Goal: Transaction & Acquisition: Purchase product/service

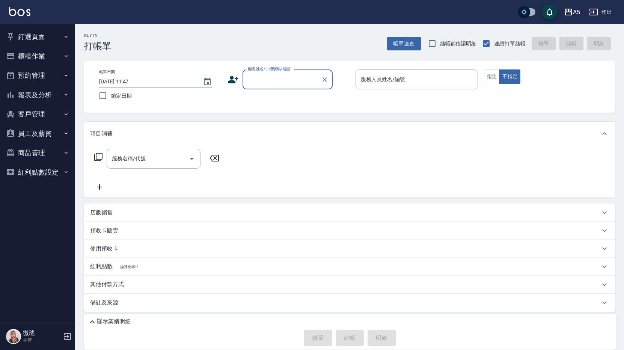
click at [31, 77] on button "預約管理" at bounding box center [37, 76] width 69 height 20
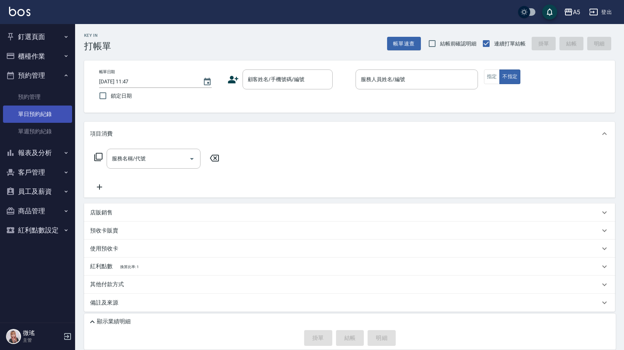
click at [36, 120] on link "單日預約紀錄" at bounding box center [37, 113] width 69 height 17
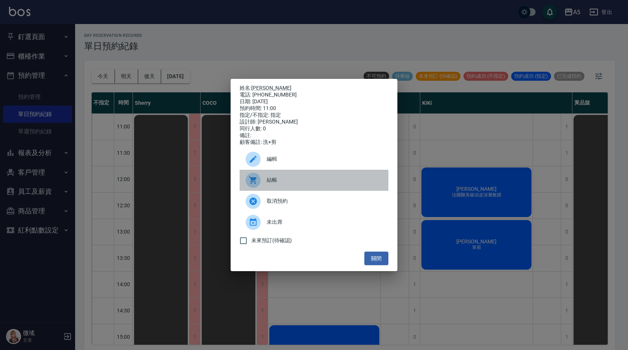
click at [277, 184] on span "結帳" at bounding box center [325, 180] width 116 height 8
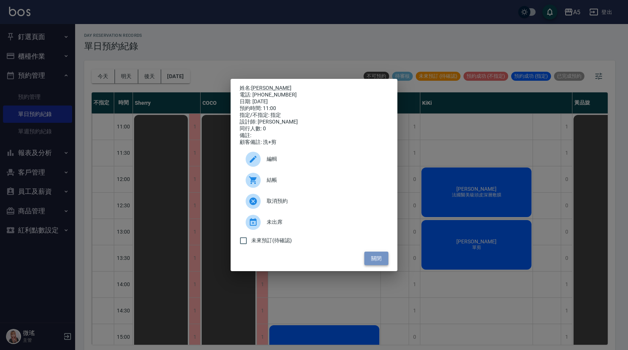
click at [381, 264] on button "關閉" at bounding box center [376, 258] width 24 height 14
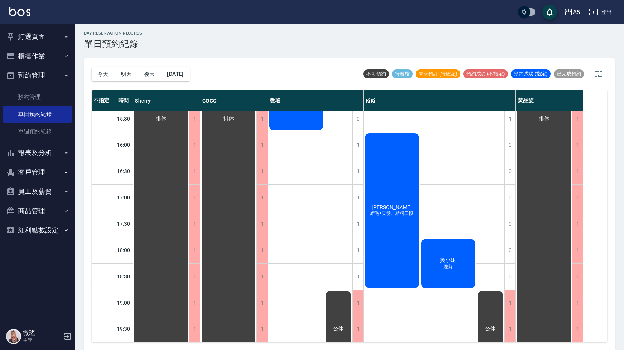
scroll to position [173, 0]
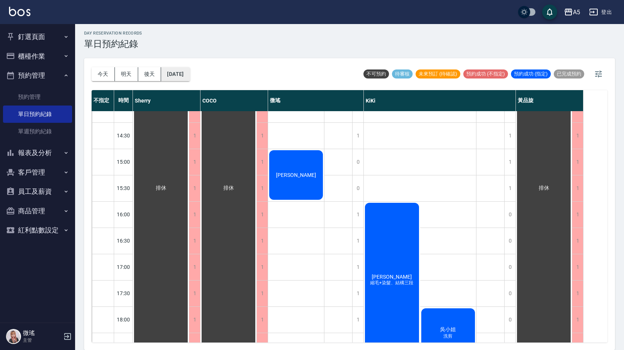
click at [169, 73] on button "[DATE]" at bounding box center [175, 74] width 29 height 14
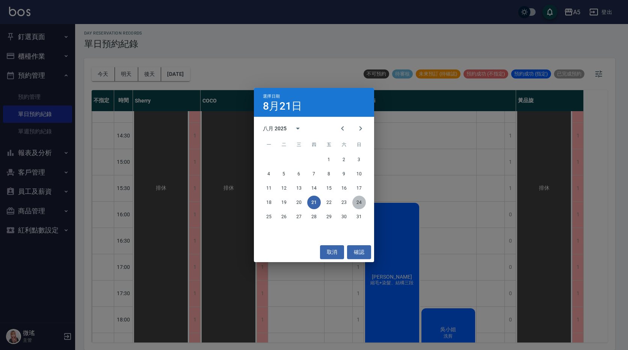
click at [361, 201] on button "24" at bounding box center [359, 203] width 14 height 14
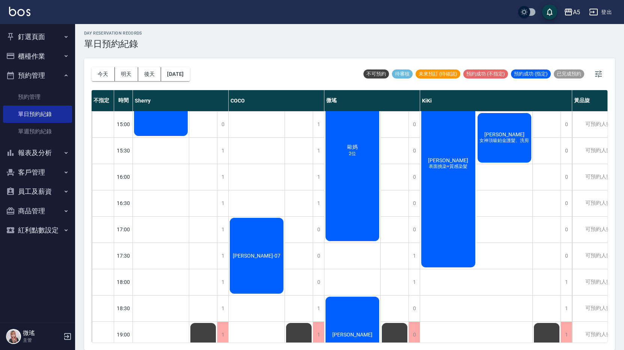
scroll to position [248, 0]
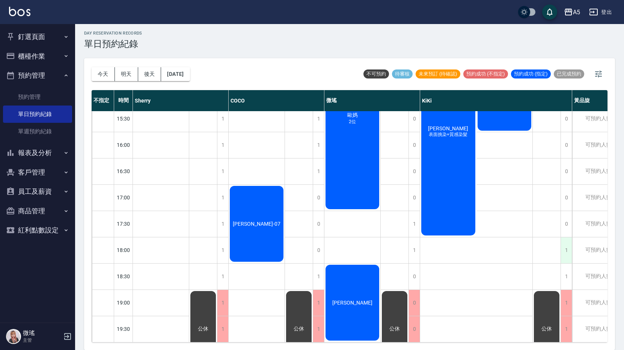
click at [565, 250] on div "1" at bounding box center [565, 250] width 11 height 26
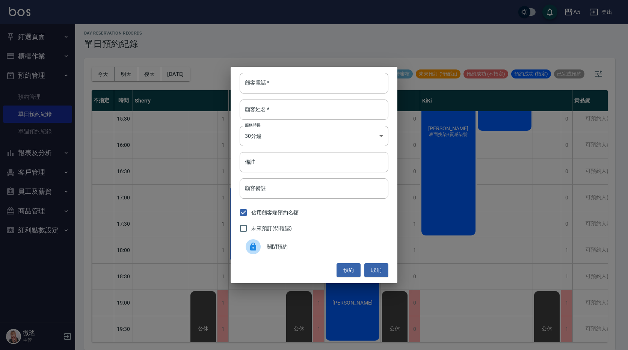
click at [272, 248] on span "關閉預約" at bounding box center [325, 247] width 116 height 8
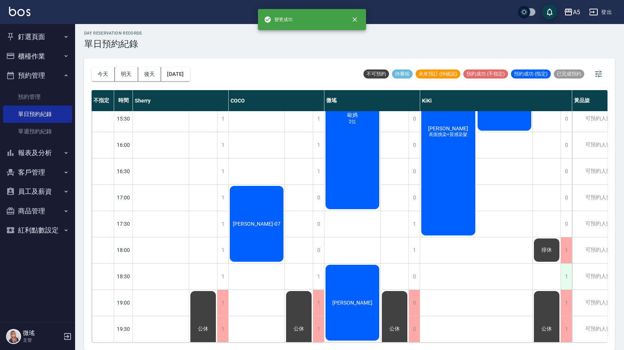
click at [565, 265] on div "1" at bounding box center [565, 277] width 11 height 26
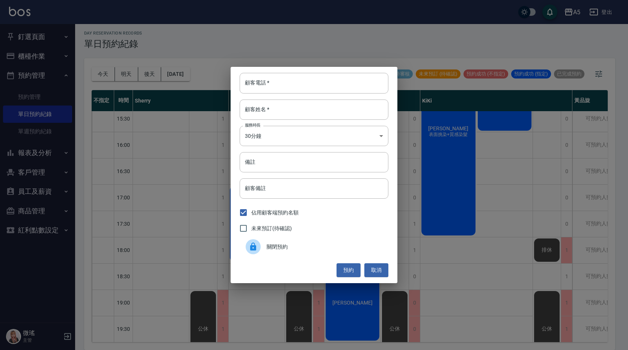
click at [321, 248] on span "關閉預約" at bounding box center [325, 247] width 116 height 8
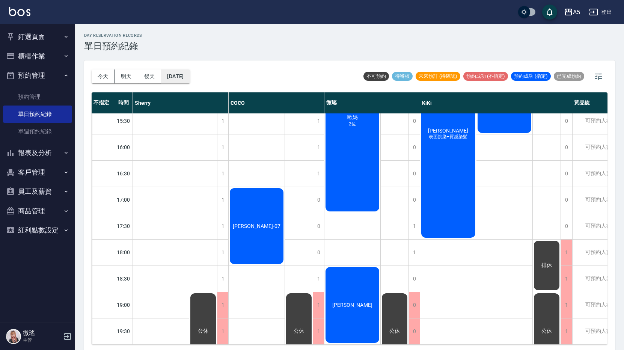
click at [180, 80] on button "2025/08/24" at bounding box center [175, 76] width 29 height 14
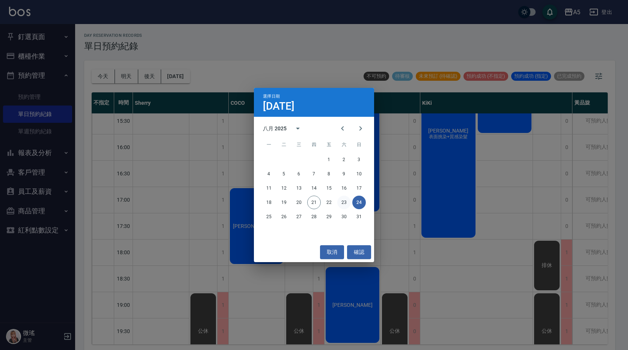
click at [340, 203] on button "23" at bounding box center [344, 203] width 14 height 14
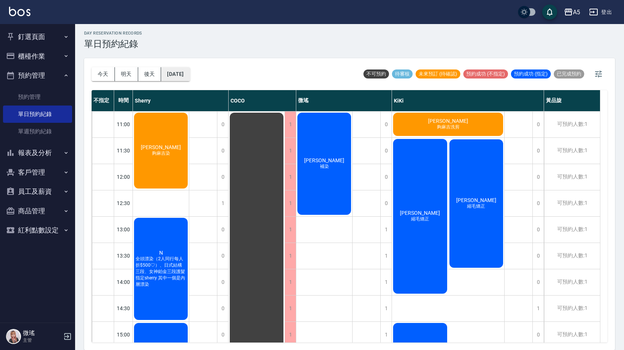
click at [182, 71] on button "2025/08/23" at bounding box center [175, 74] width 29 height 14
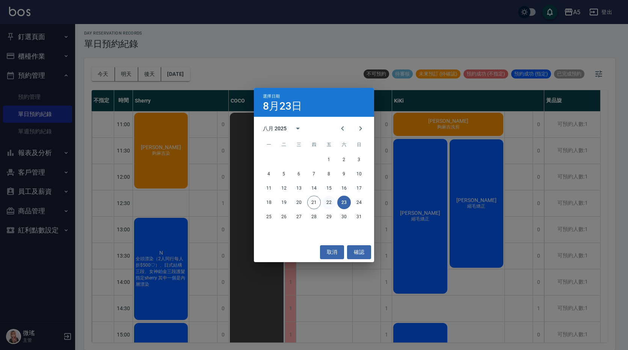
click at [330, 200] on button "22" at bounding box center [329, 203] width 14 height 14
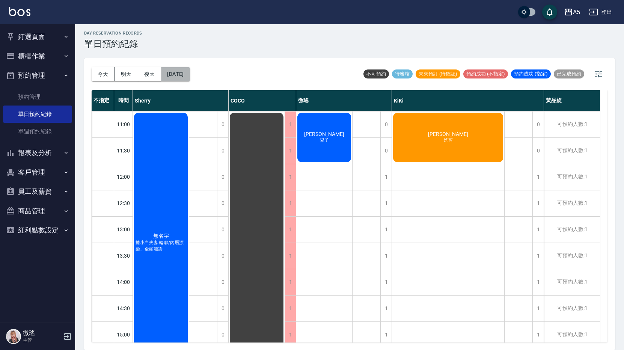
click at [170, 74] on button "2025/08/22" at bounding box center [175, 74] width 29 height 14
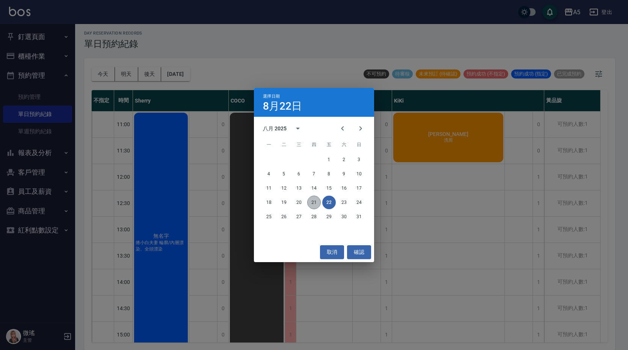
click at [317, 202] on button "21" at bounding box center [314, 203] width 14 height 14
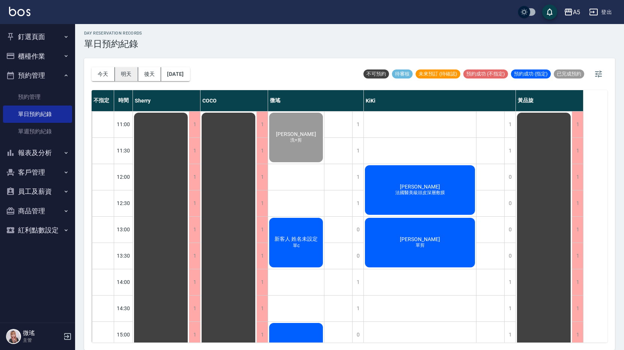
click at [134, 78] on button "明天" at bounding box center [126, 74] width 23 height 14
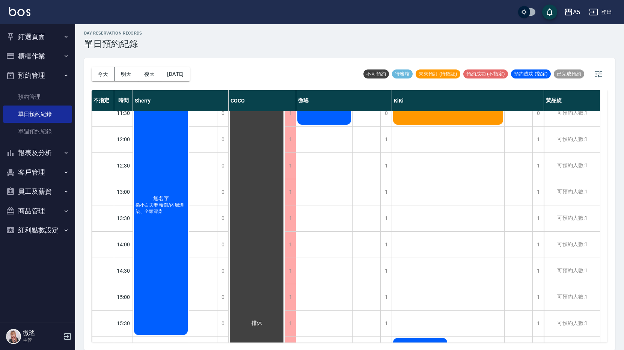
scroll to position [75, 0]
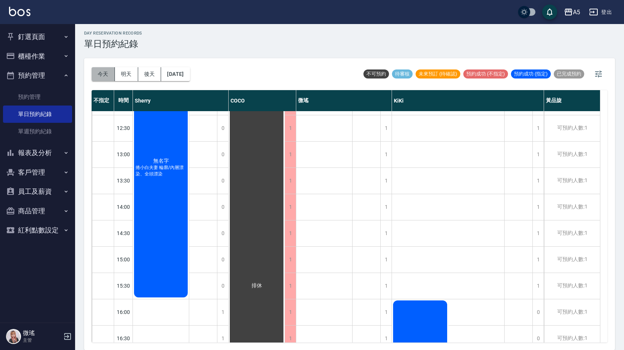
click at [108, 72] on button "今天" at bounding box center [103, 74] width 23 height 14
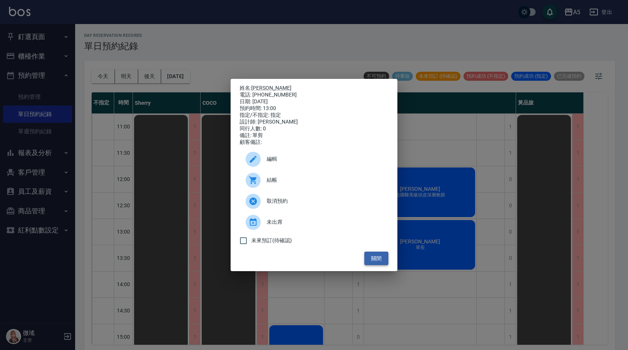
click at [379, 261] on button "關閉" at bounding box center [376, 258] width 24 height 14
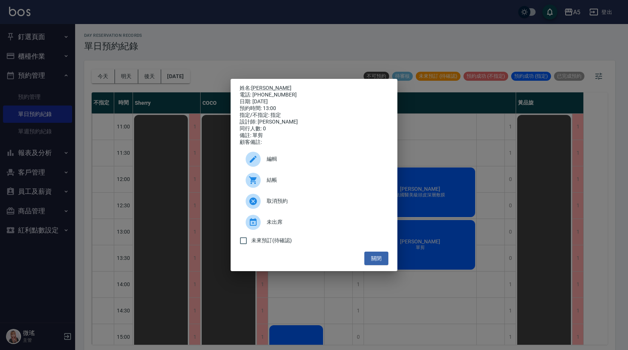
click at [381, 226] on span "未出席" at bounding box center [325, 222] width 116 height 8
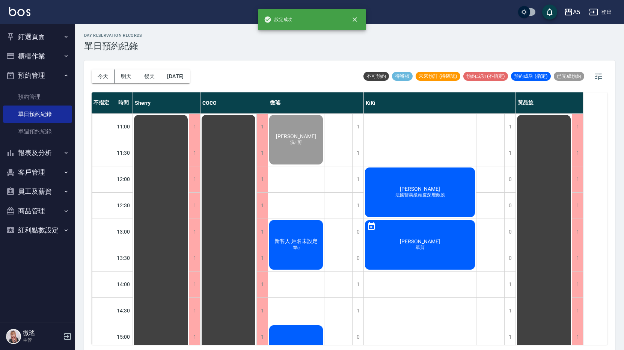
click at [592, 18] on button "登出" at bounding box center [600, 12] width 29 height 14
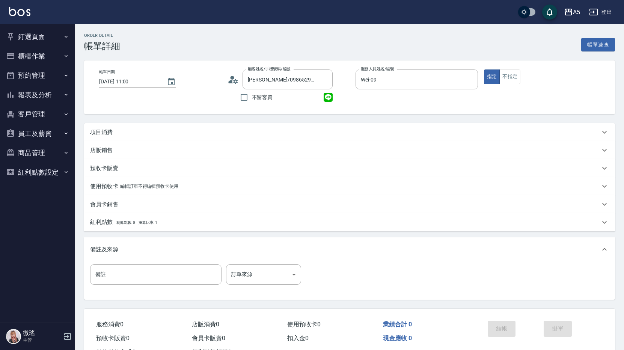
click at [106, 131] on p "項目消費" at bounding box center [101, 132] width 23 height 8
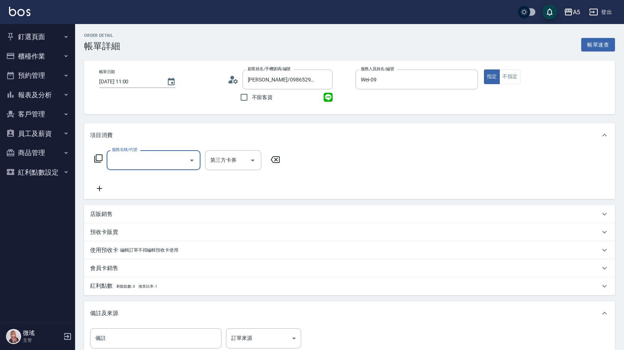
scroll to position [0, 0]
click at [142, 168] on div "服務名稱/代號" at bounding box center [154, 160] width 94 height 20
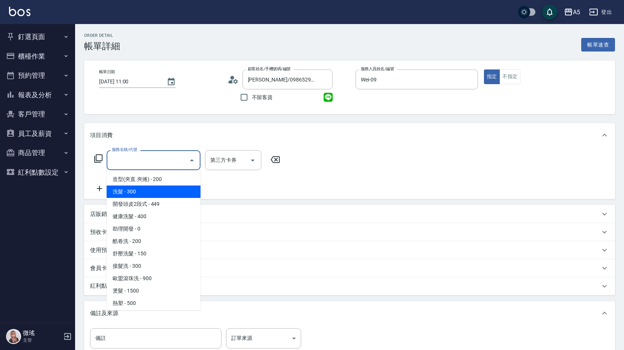
click at [142, 194] on span "洗髮 - 300" at bounding box center [154, 191] width 94 height 12
type input "洗髮(201)"
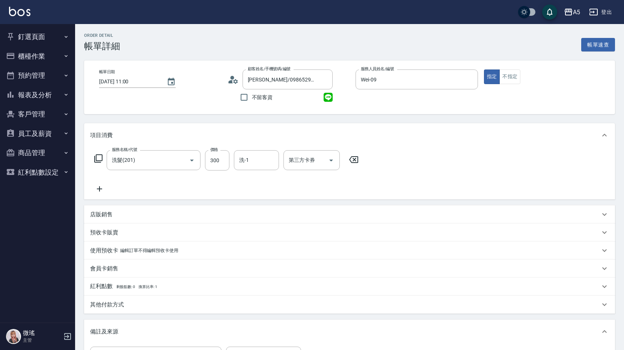
click at [101, 190] on icon at bounding box center [99, 188] width 19 height 9
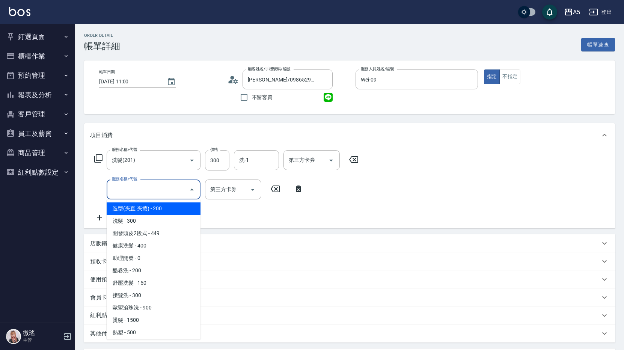
click at [136, 193] on input "服務名稱/代號" at bounding box center [148, 189] width 76 height 13
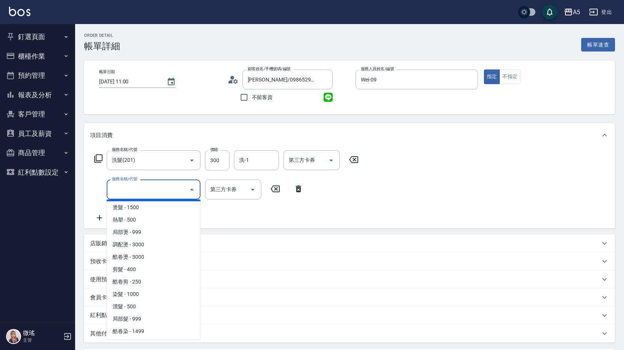
scroll to position [75, 0]
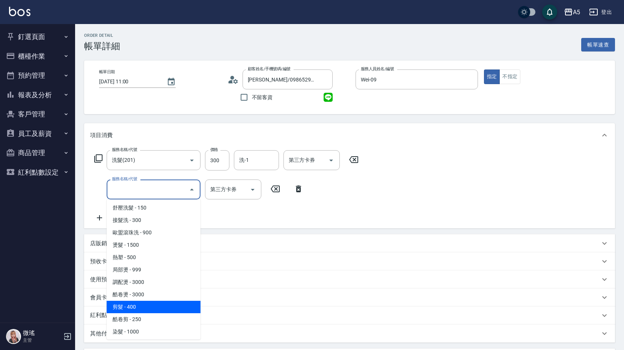
click at [150, 304] on span "剪髮 - 400" at bounding box center [154, 307] width 94 height 12
type input "70"
type input "剪髮(401)"
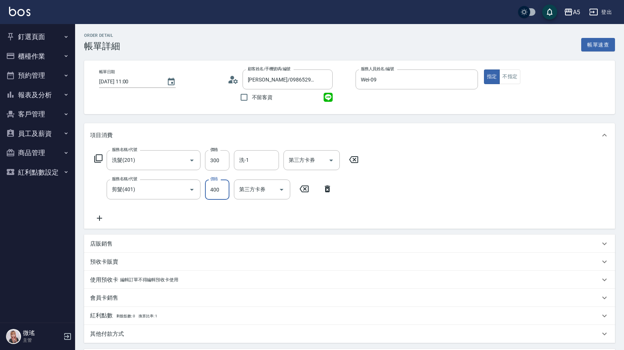
click at [215, 189] on input "400" at bounding box center [217, 189] width 24 height 20
type input "5"
type input "30"
type input "500"
type input "80"
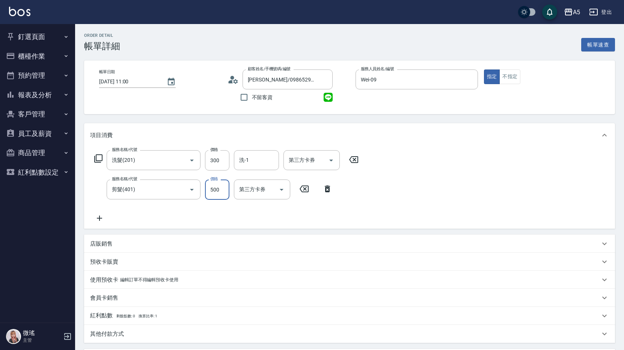
scroll to position [113, 0]
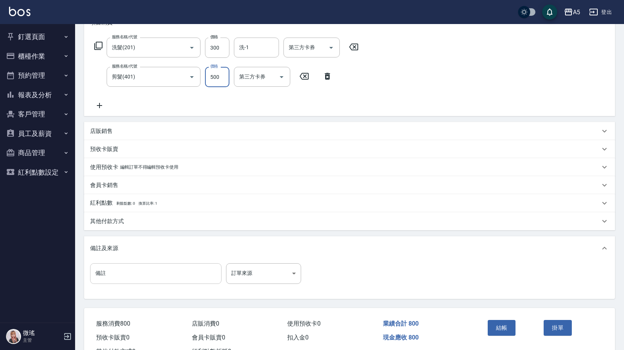
type input "500"
click at [135, 271] on input "備註" at bounding box center [155, 273] width 131 height 20
type input "撈"
type input "勞"
type input "ㄌ"
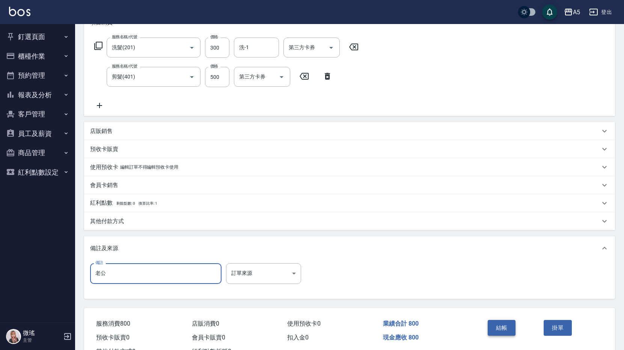
type input "老公"
click at [492, 329] on button "結帳" at bounding box center [502, 328] width 28 height 16
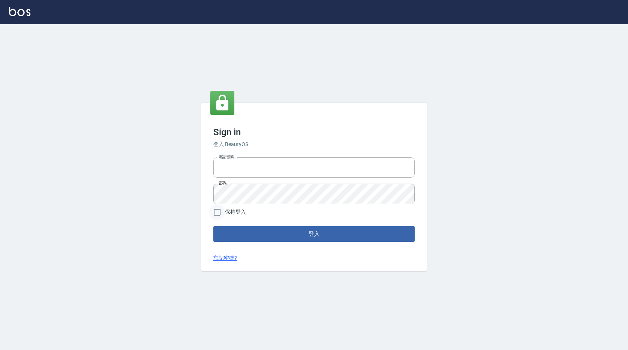
type input "0983700713"
click at [213, 212] on input "保持登入" at bounding box center [217, 212] width 16 height 16
checkbox input "true"
click at [303, 234] on button "登入" at bounding box center [313, 234] width 201 height 16
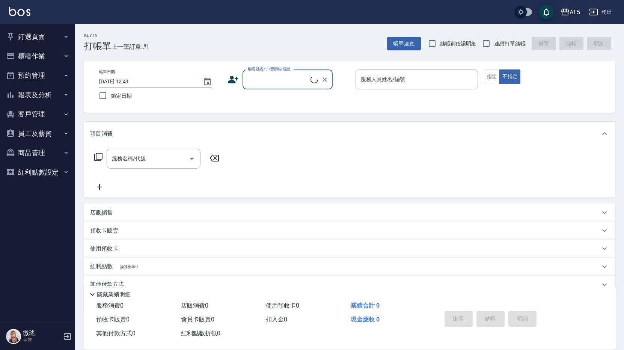
click at [297, 73] on input "顧客姓名/手機號碼/編號" at bounding box center [278, 79] width 65 height 13
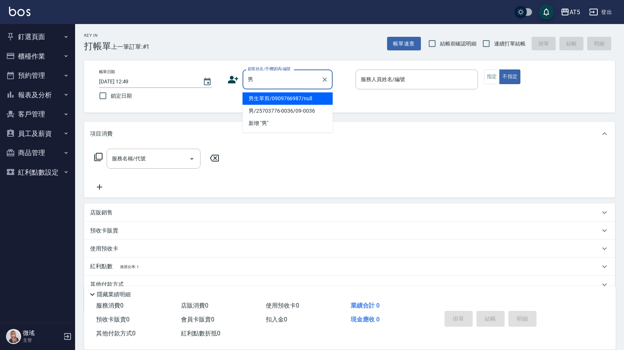
click at [308, 112] on li "男/25703776-0036/09-0036" at bounding box center [287, 111] width 90 height 12
type input "男/25703776-0036/09-0036"
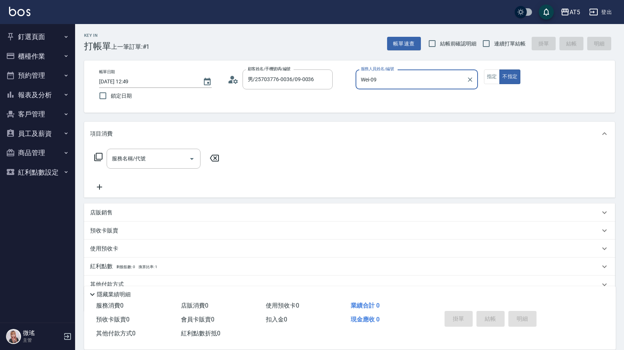
type input "Wei-09"
click at [169, 158] on input "服務名稱/代號" at bounding box center [148, 158] width 76 height 13
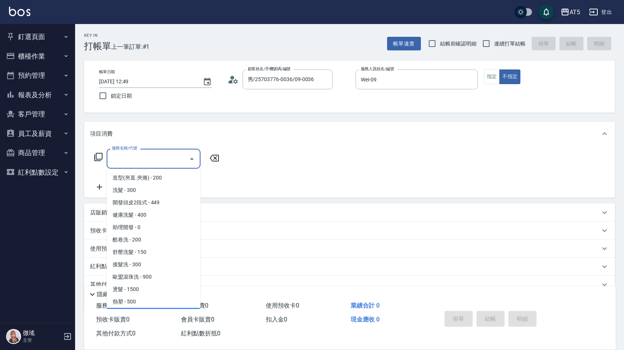
scroll to position [150, 0]
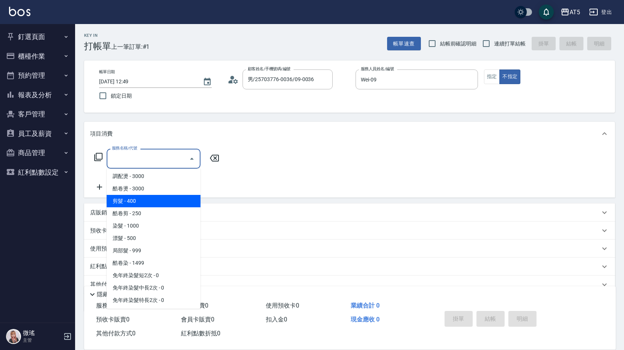
click at [145, 198] on span "剪髮 - 400" at bounding box center [154, 201] width 94 height 12
type input "剪髮(401)"
type input "40"
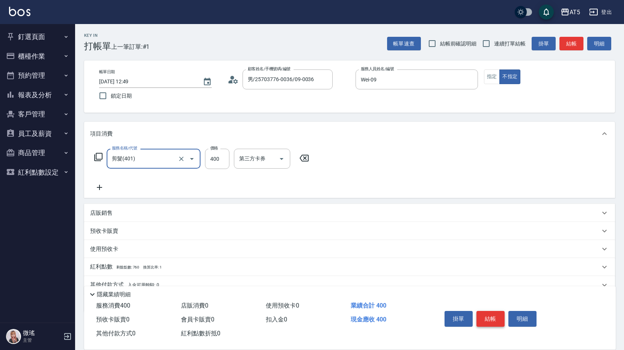
click at [490, 316] on button "結帳" at bounding box center [490, 319] width 28 height 16
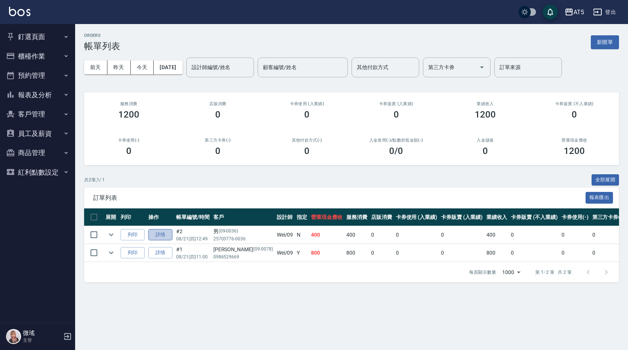
click at [160, 236] on link "詳情" at bounding box center [160, 235] width 24 height 12
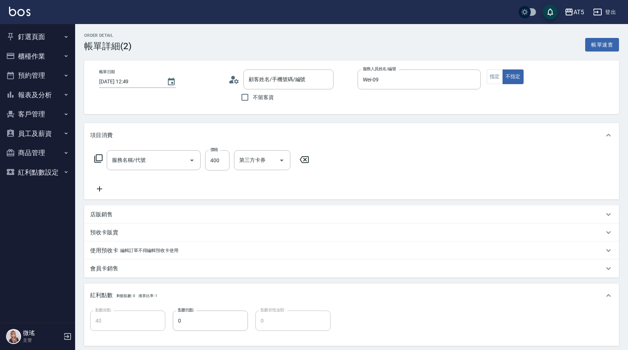
type input "Wei-09"
type input "40"
type input "男/25703776-0036/09-0036"
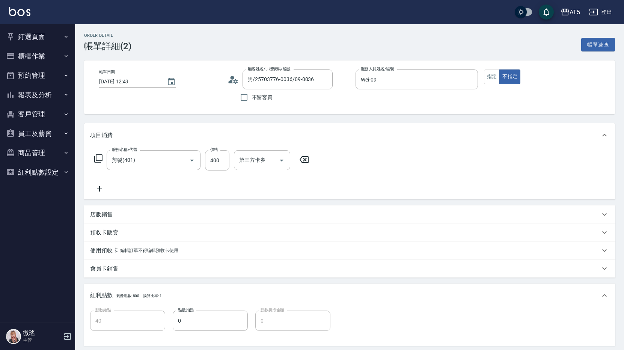
scroll to position [119, 0]
type input "剪髮(401)"
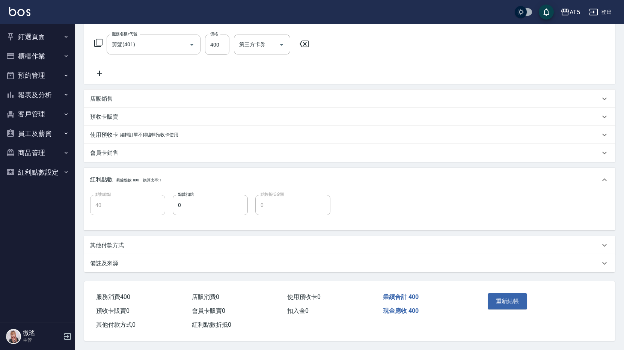
click at [117, 244] on p "其他付款方式" at bounding box center [107, 245] width 34 height 8
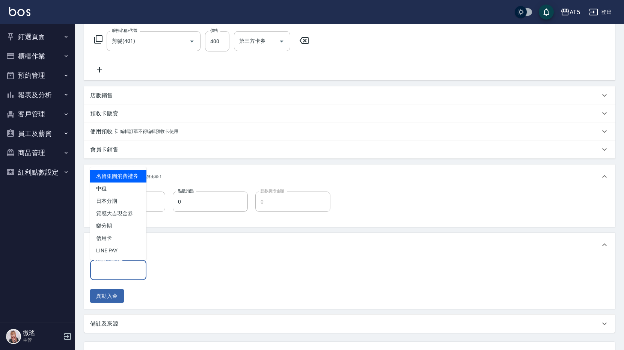
click at [128, 274] on input "其他付款方式" at bounding box center [118, 269] width 50 height 13
click at [108, 193] on span "中租" at bounding box center [118, 188] width 56 height 12
type input "中租"
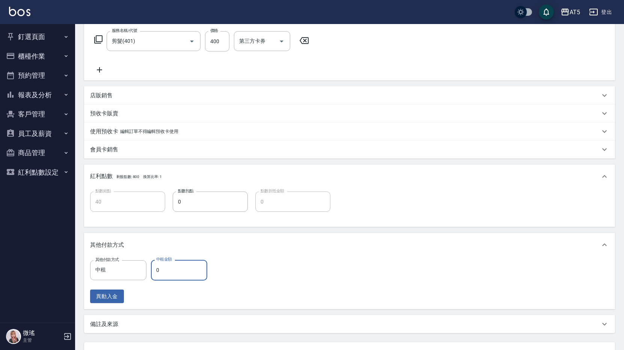
click at [188, 273] on input "0" at bounding box center [179, 270] width 56 height 20
type input "4"
type input "30"
type input "40"
type input "0"
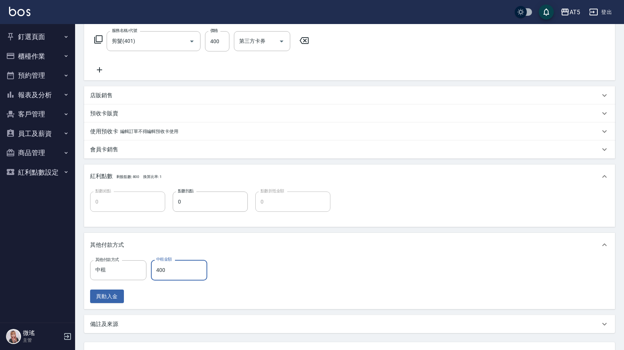
type input "400"
click at [366, 294] on div "其他付款方式 中租 其他付款方式 中租金額 400 中租金額 異動入金" at bounding box center [349, 281] width 519 height 43
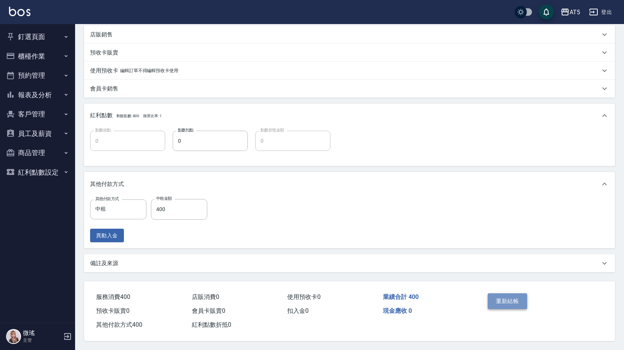
click at [510, 296] on button "重新結帳" at bounding box center [508, 301] width 40 height 16
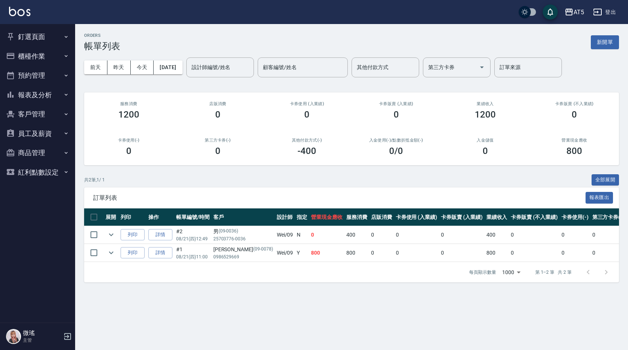
click at [32, 41] on button "釘選頁面" at bounding box center [37, 37] width 69 height 20
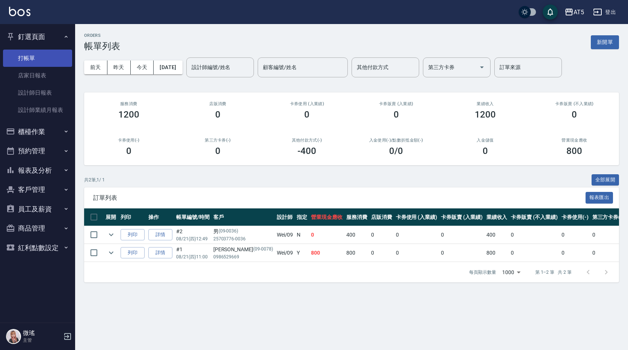
click at [36, 54] on link "打帳單" at bounding box center [37, 58] width 69 height 17
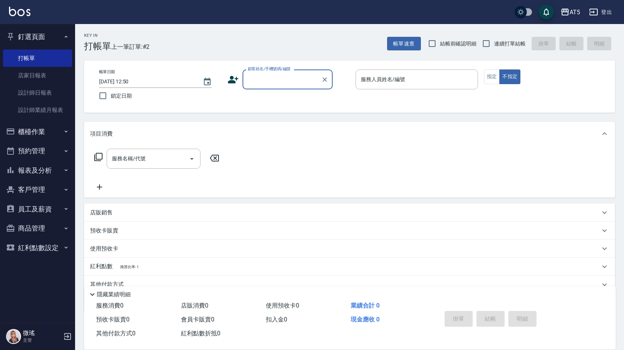
click at [38, 149] on button "預約管理" at bounding box center [37, 151] width 69 height 20
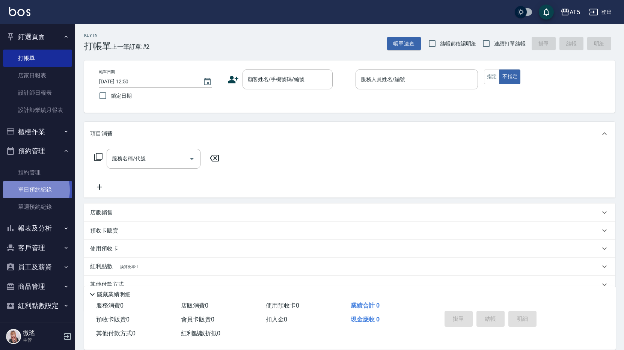
click at [32, 190] on link "單日預約紀錄" at bounding box center [37, 189] width 69 height 17
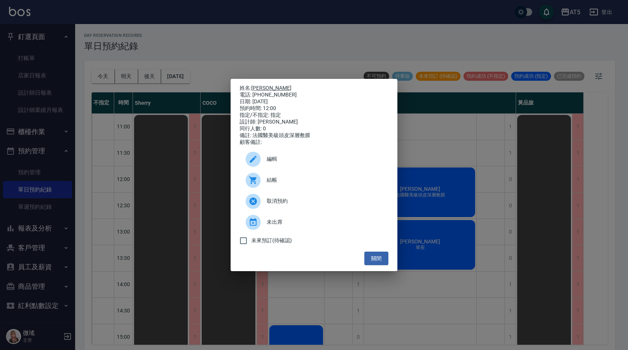
click at [258, 85] on link "蔡淑惠" at bounding box center [271, 88] width 40 height 6
click at [379, 260] on button "關閉" at bounding box center [376, 258] width 24 height 14
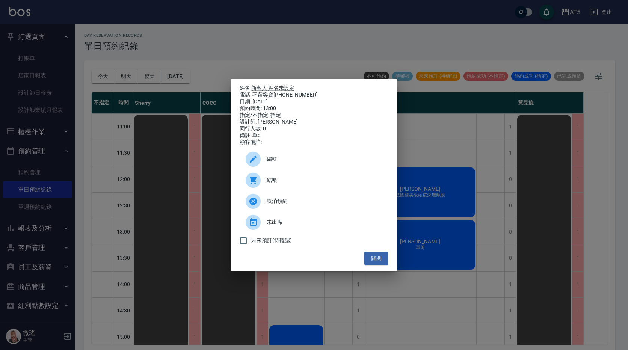
click at [280, 191] on div "結帳" at bounding box center [313, 180] width 149 height 21
click at [380, 257] on button "關閉" at bounding box center [376, 258] width 24 height 14
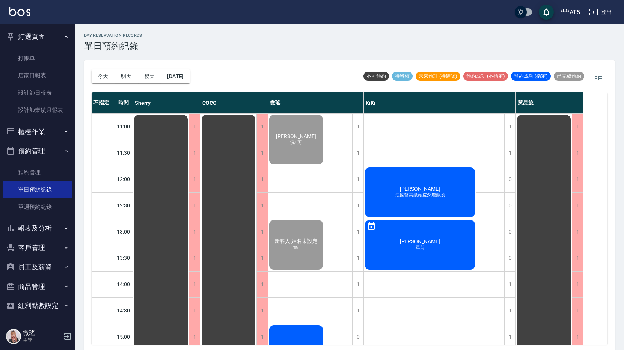
scroll to position [113, 0]
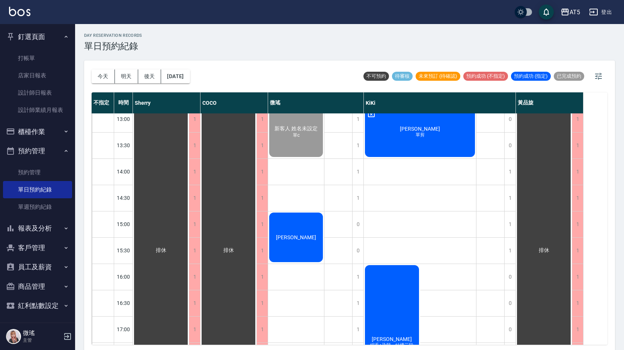
click at [189, 252] on div "吳雪蕾" at bounding box center [161, 250] width 56 height 498
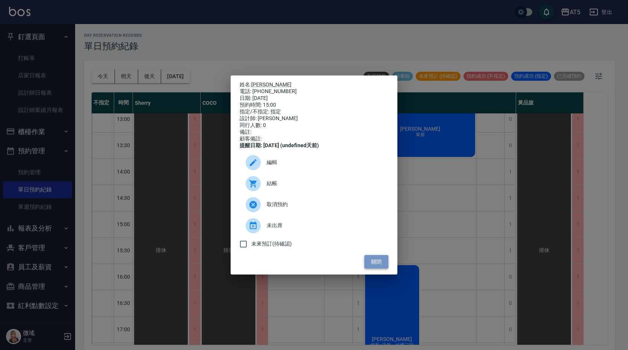
click at [380, 266] on button "關閉" at bounding box center [376, 262] width 24 height 14
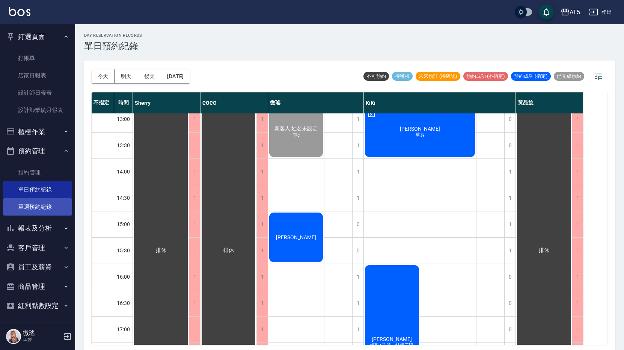
scroll to position [2, 0]
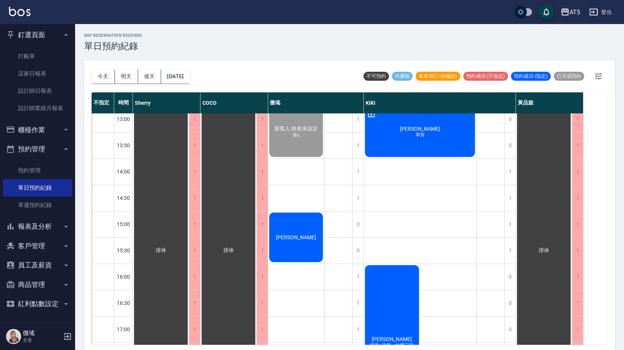
click at [46, 241] on button "客戶管理" at bounding box center [37, 246] width 69 height 20
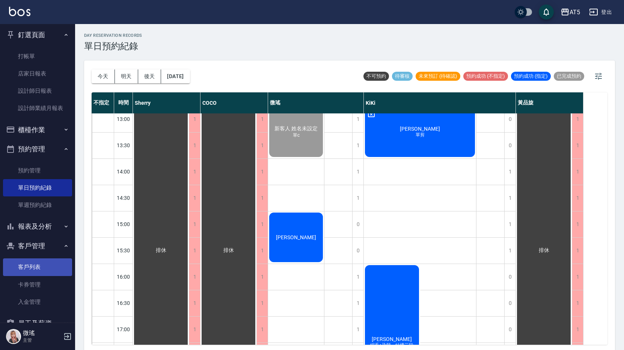
click at [46, 269] on link "客戶列表" at bounding box center [37, 266] width 69 height 17
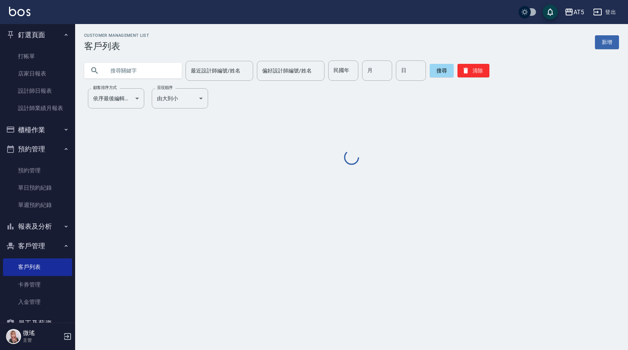
click at [144, 72] on input "text" at bounding box center [140, 70] width 71 height 20
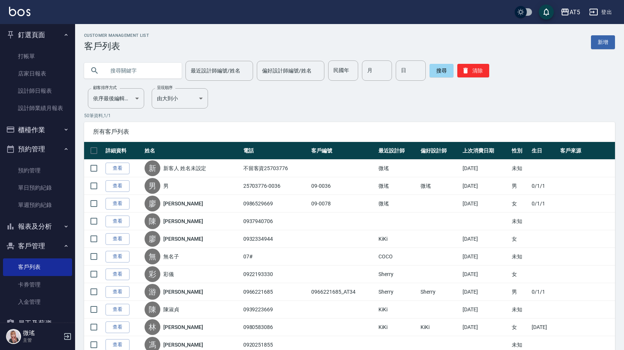
type input "j"
click at [144, 72] on input "j" at bounding box center [140, 70] width 71 height 20
type input "無"
type input "f"
type input "ㄕ"
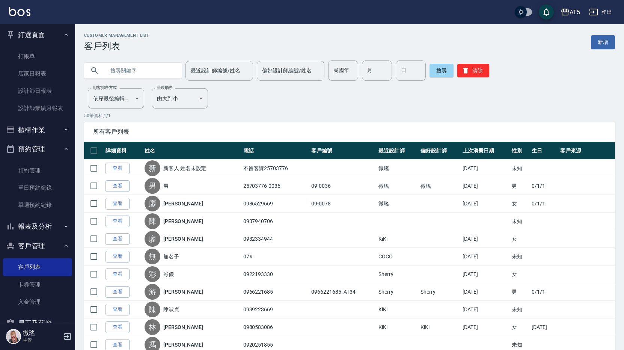
type input "ㄘ"
type input "吳"
click at [447, 73] on button "搜尋" at bounding box center [441, 71] width 24 height 14
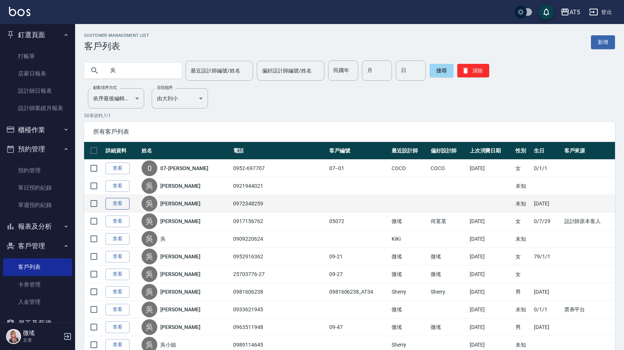
scroll to position [188, 0]
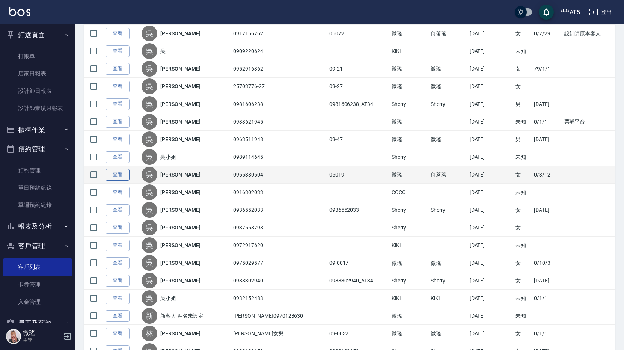
click at [117, 175] on link "查看" at bounding box center [117, 175] width 24 height 12
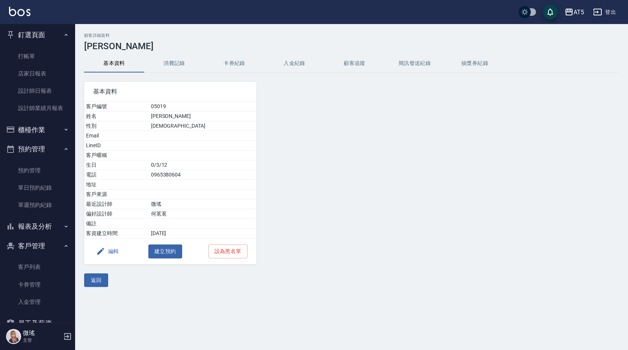
click at [177, 66] on button "消費記錄" at bounding box center [174, 63] width 60 height 18
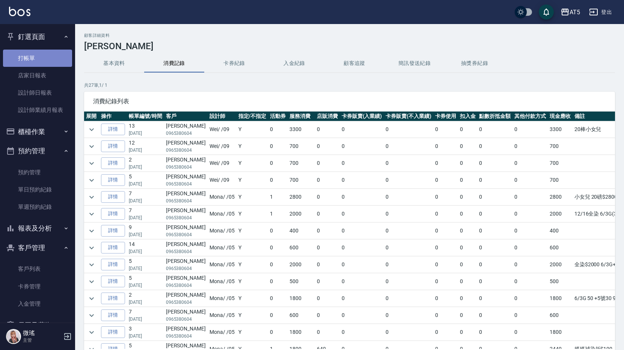
click at [41, 51] on link "打帳單" at bounding box center [37, 58] width 69 height 17
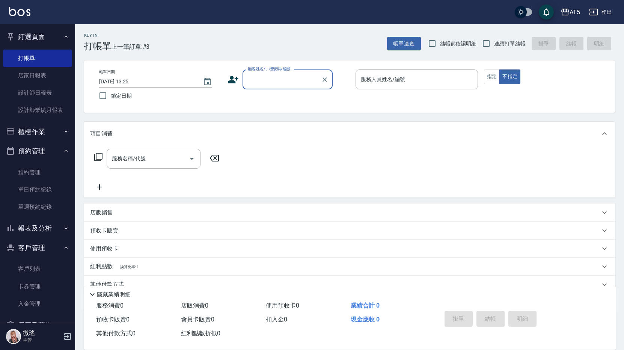
scroll to position [34, 0]
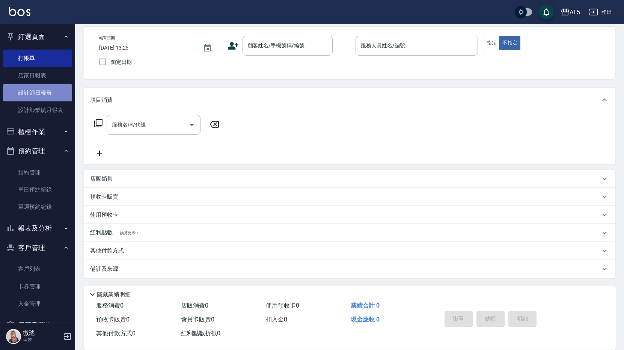
click at [53, 98] on link "設計師日報表" at bounding box center [37, 92] width 69 height 17
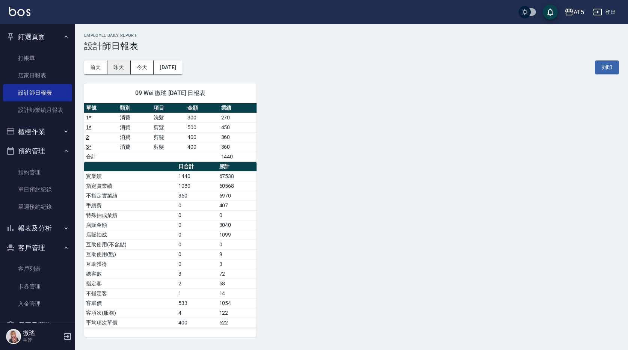
click at [117, 72] on button "昨天" at bounding box center [118, 67] width 23 height 14
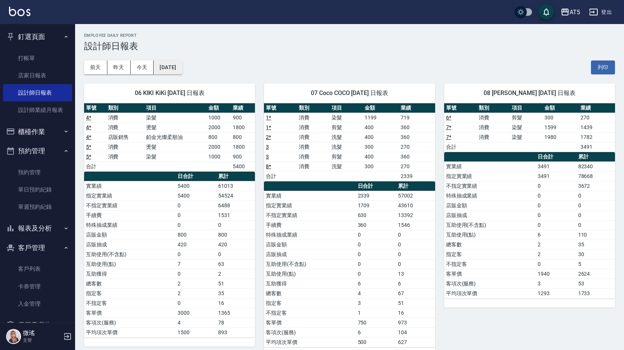
click at [175, 71] on button "2025/08/20" at bounding box center [168, 67] width 29 height 14
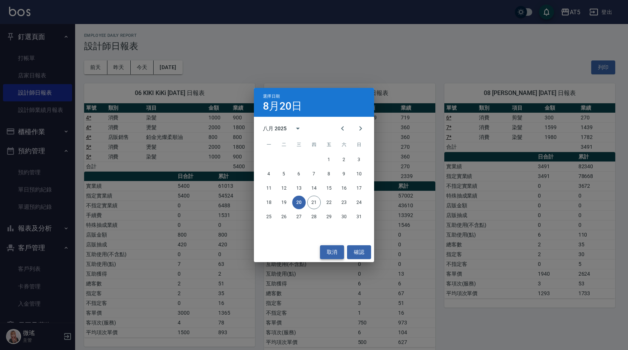
click at [327, 255] on button "取消" at bounding box center [332, 252] width 24 height 14
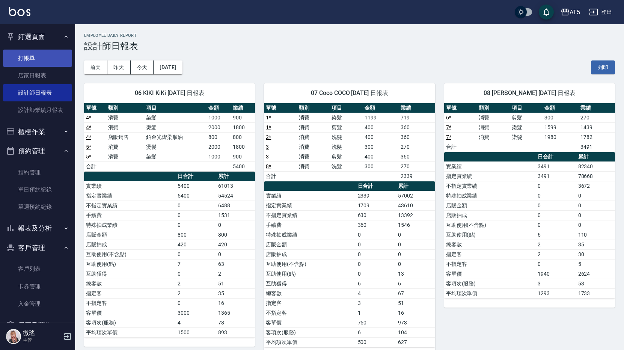
click at [45, 59] on link "打帳單" at bounding box center [37, 58] width 69 height 17
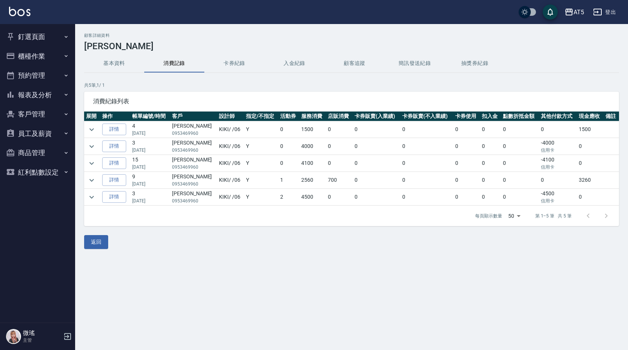
click at [33, 33] on button "釘選頁面" at bounding box center [37, 37] width 69 height 20
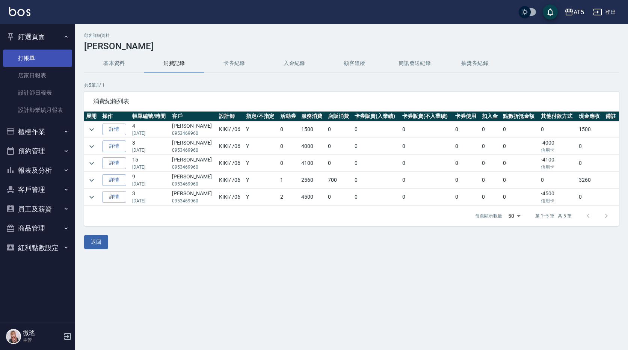
click at [43, 50] on link "打帳單" at bounding box center [37, 58] width 69 height 17
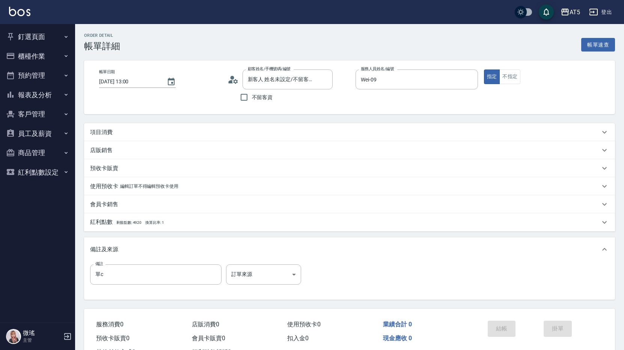
click at [95, 133] on p "項目消費" at bounding box center [101, 132] width 23 height 8
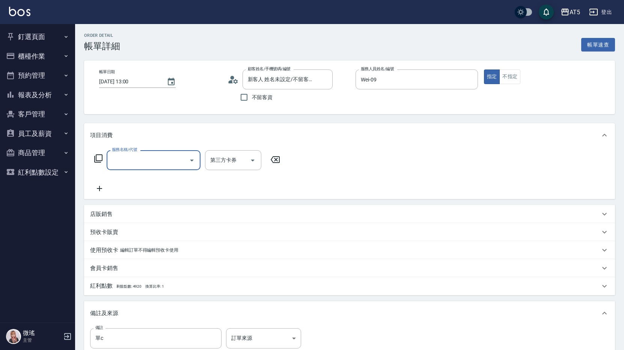
click at [132, 154] on input "服務名稱/代號" at bounding box center [148, 160] width 76 height 13
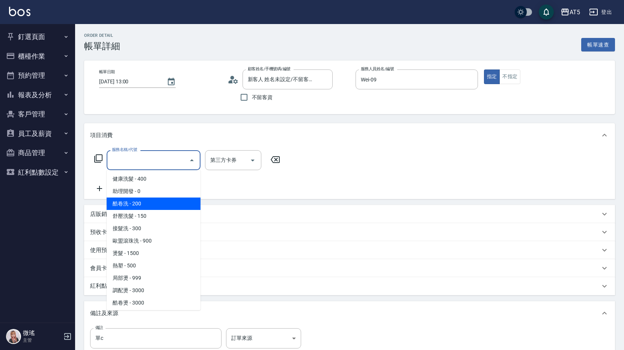
scroll to position [75, 0]
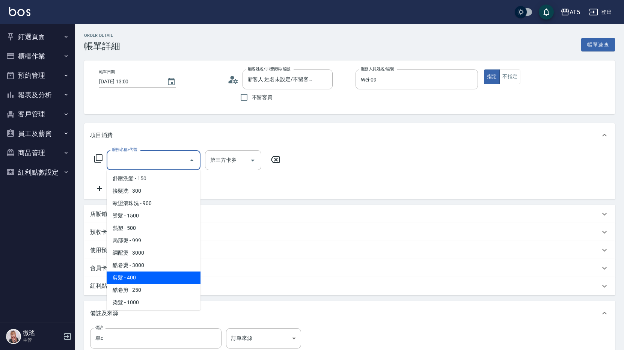
click at [139, 277] on span "剪髮 - 400" at bounding box center [154, 277] width 94 height 12
type input "剪髮(401)"
type input "40"
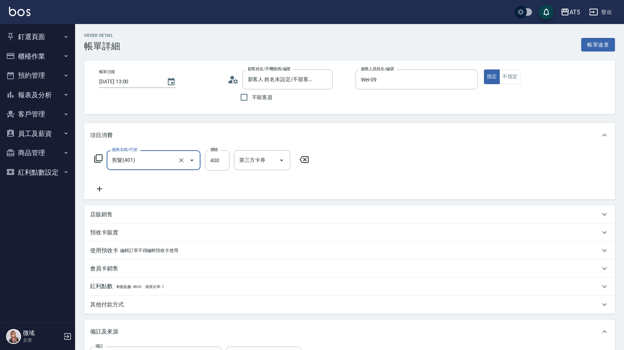
scroll to position [113, 0]
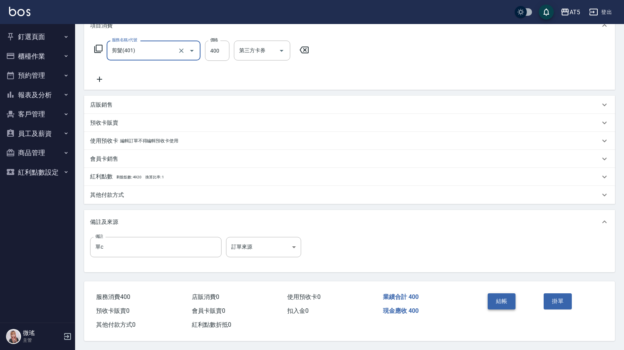
click at [500, 300] on button "結帳" at bounding box center [502, 301] width 28 height 16
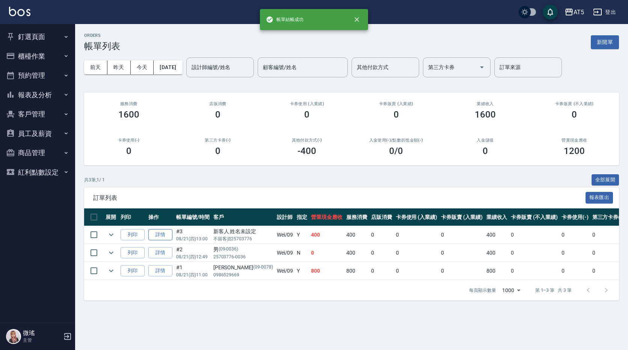
click at [162, 236] on link "詳情" at bounding box center [160, 235] width 24 height 12
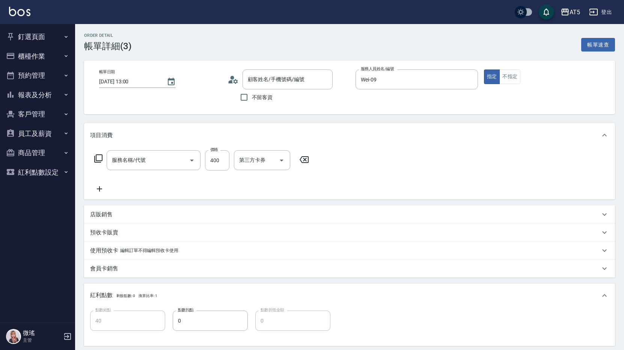
type input "[DATE] 13:00"
type input "Wei-09"
type input "40"
type input "單c"
type input "剪髮(401)"
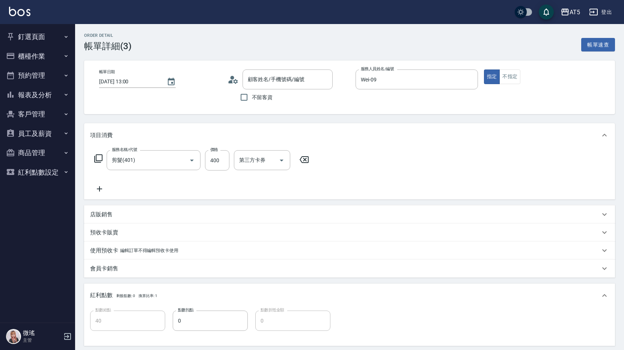
type input "新客人 姓名未設定/不留客資25703776/null"
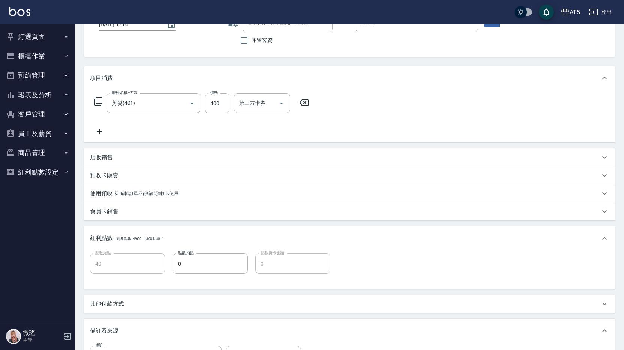
scroll to position [95, 0]
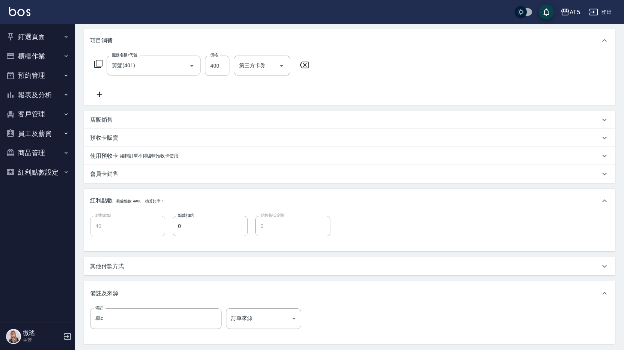
click at [110, 263] on p "其他付款方式" at bounding box center [107, 266] width 34 height 8
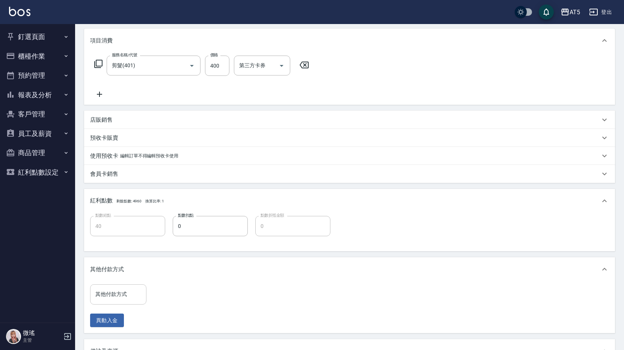
click at [122, 293] on input "其他付款方式" at bounding box center [118, 294] width 50 height 13
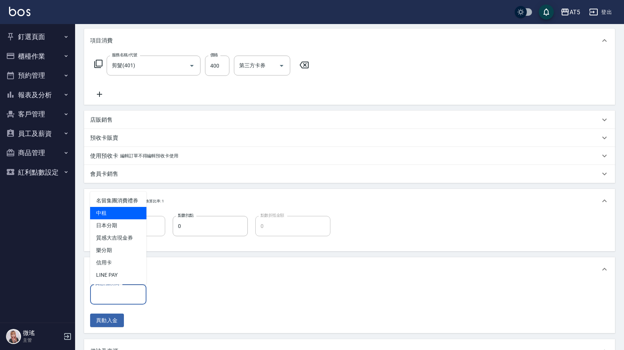
click at [129, 208] on span "中租" at bounding box center [118, 213] width 56 height 12
type input "中租"
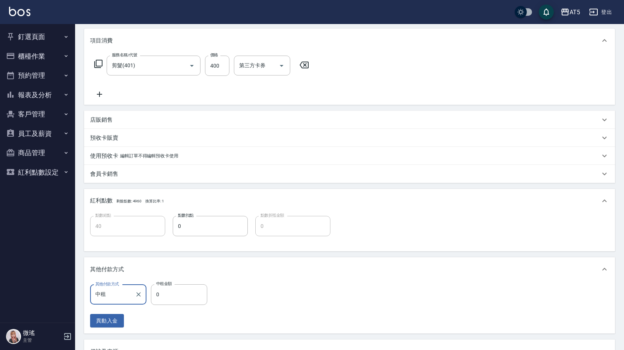
click at [456, 209] on div "紅利點數 剩餘點數: 4960 換算比率: 1" at bounding box center [349, 201] width 531 height 24
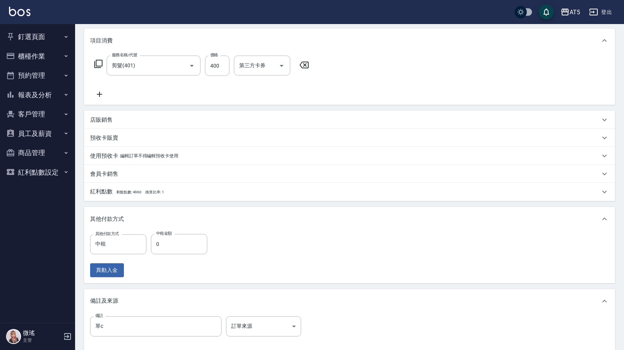
scroll to position [177, 0]
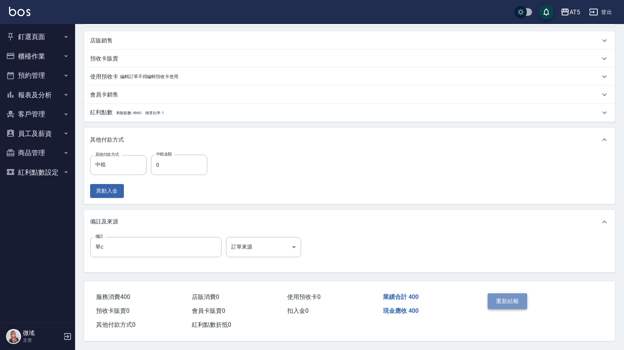
click at [521, 301] on button "重新結帳" at bounding box center [508, 301] width 40 height 16
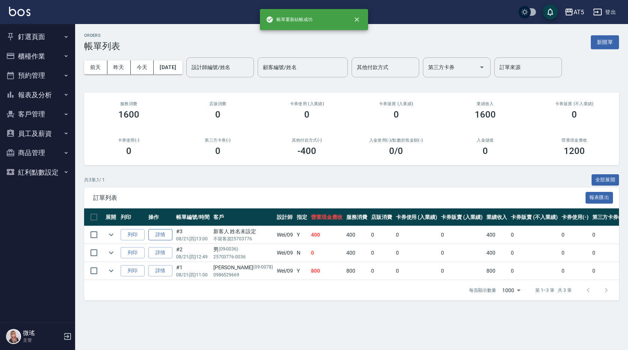
click at [155, 235] on link "詳情" at bounding box center [160, 235] width 24 height 12
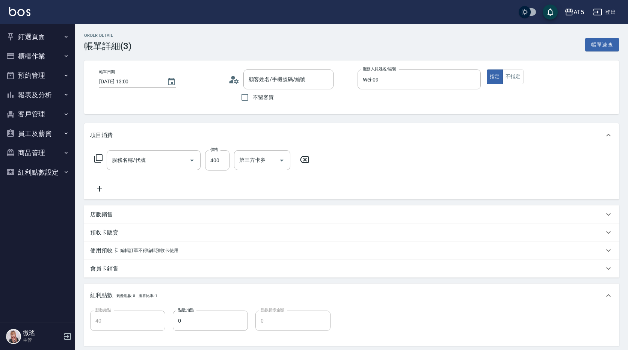
type input "[DATE] 13:00"
type input "Wei-09"
type input "40"
type input "單c"
type input "剪髮(401)"
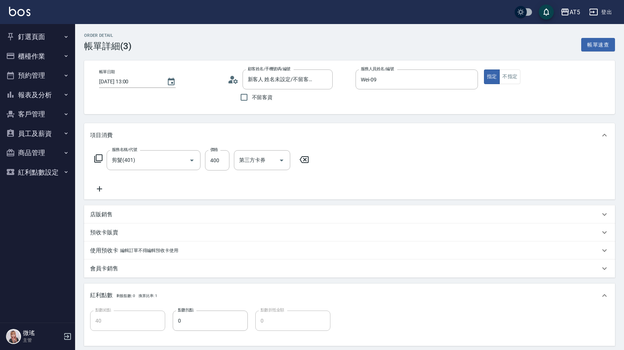
type input "新客人 姓名未設定/不留客資25703776/null"
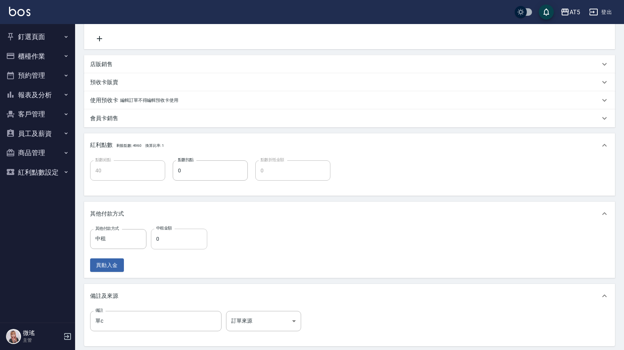
click at [183, 239] on input "0" at bounding box center [179, 239] width 56 height 20
type input "30"
type input "40"
type input "0"
type input "400"
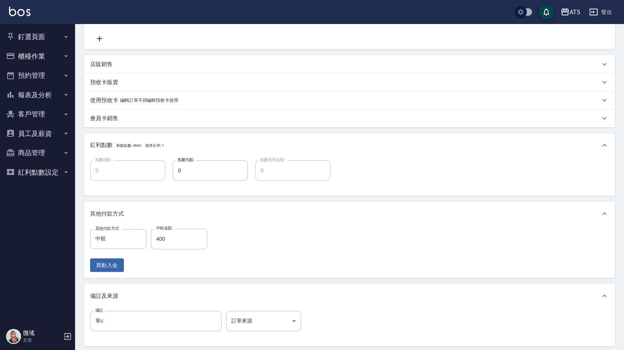
click at [307, 250] on div "其他付款方式 中租 其他付款方式 中租金額 400 中租金額 異動入金" at bounding box center [349, 250] width 519 height 43
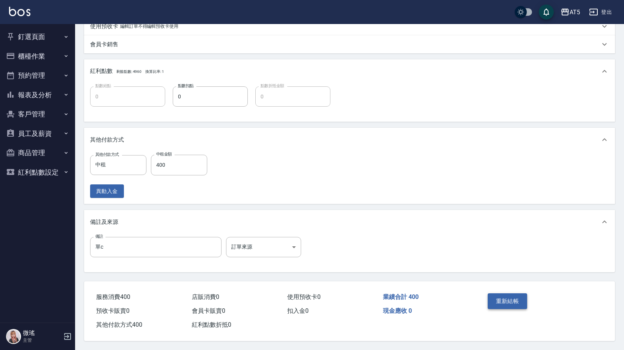
click at [510, 297] on button "重新結帳" at bounding box center [508, 301] width 40 height 16
